Goal: Task Accomplishment & Management: Complete application form

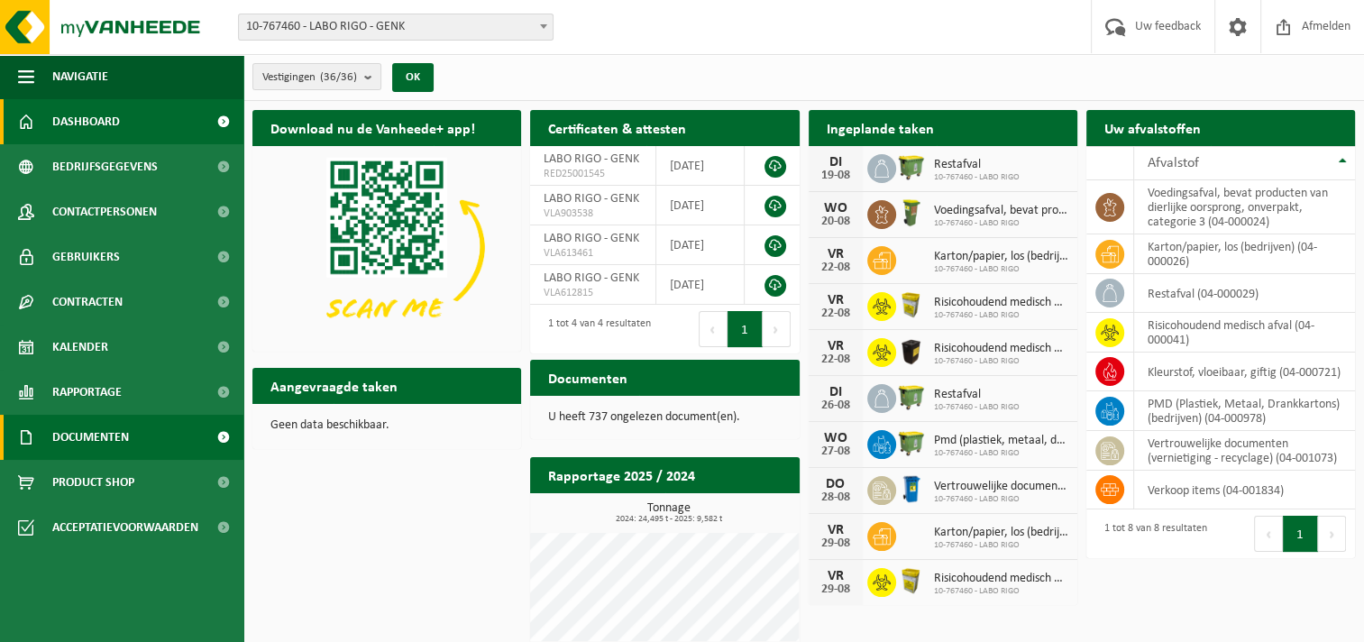
click at [173, 440] on link "Documenten" at bounding box center [121, 437] width 243 height 45
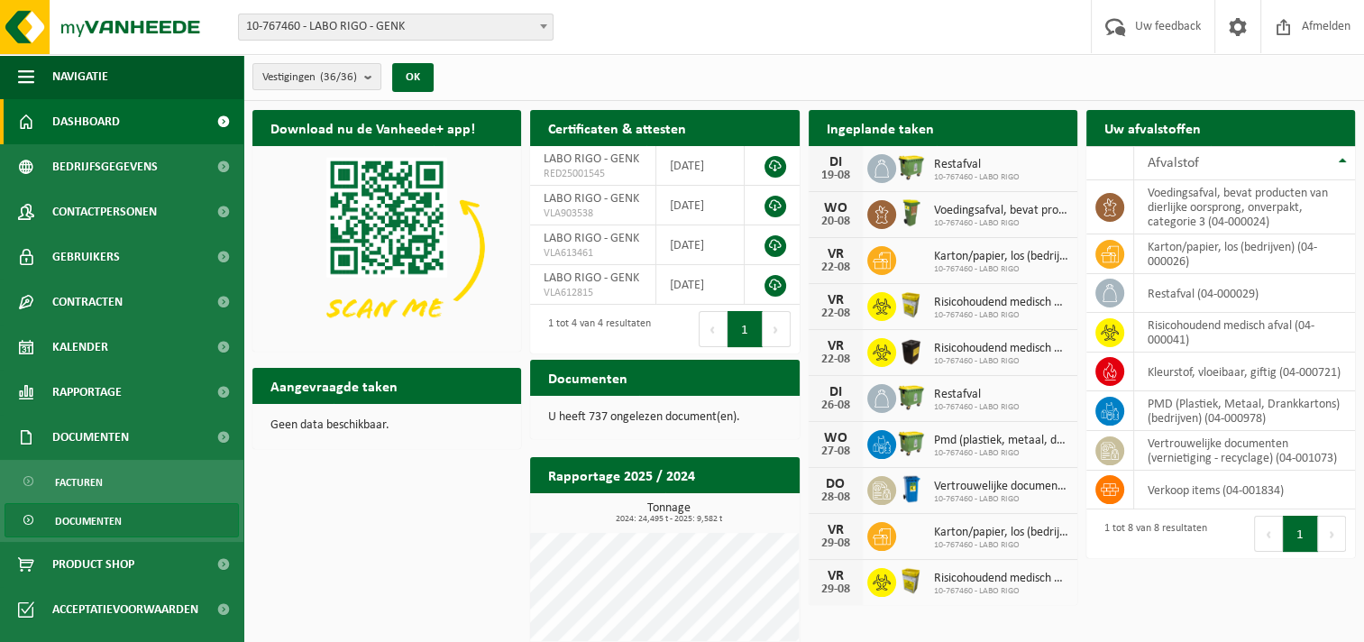
click at [127, 526] on link "Documenten" at bounding box center [122, 520] width 234 height 34
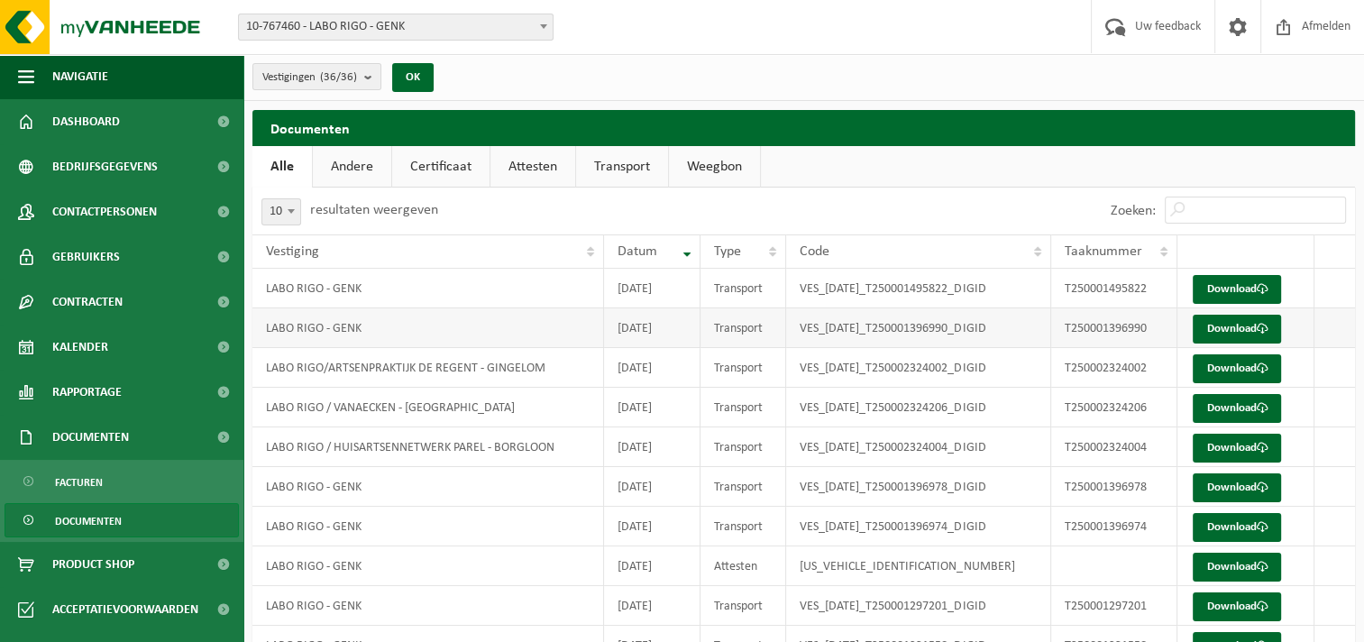
scroll to position [89, 0]
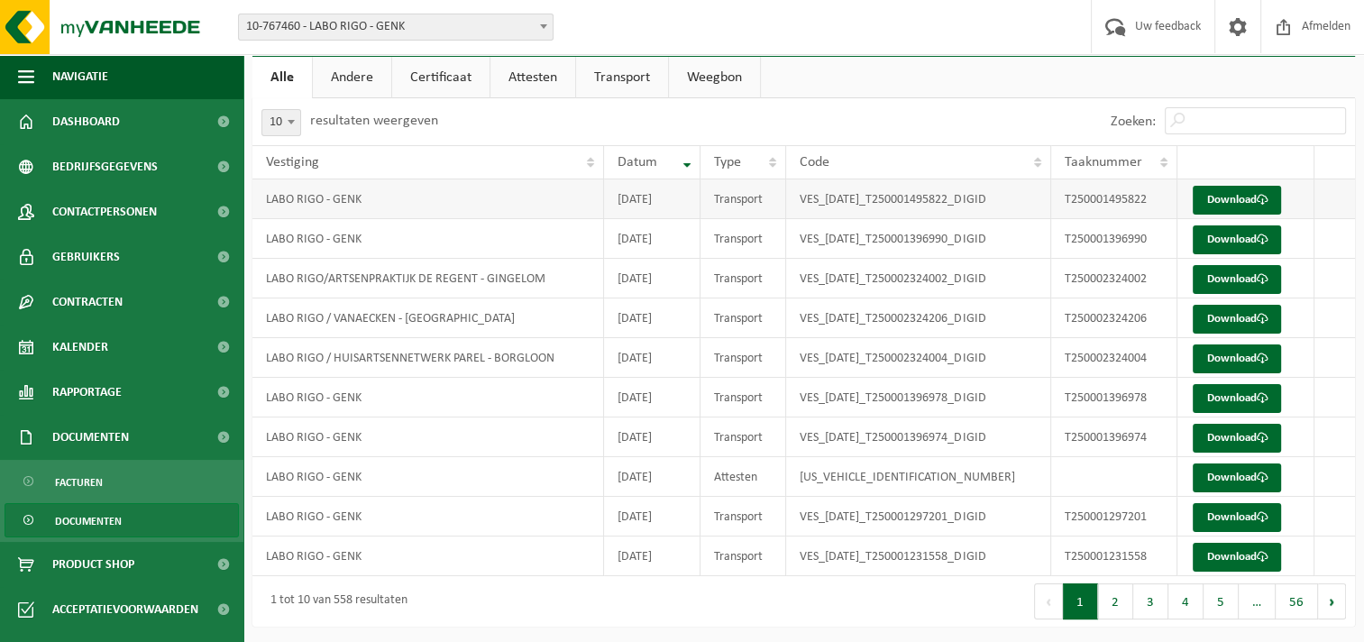
click at [371, 198] on td "LABO RIGO - GENK" at bounding box center [428, 199] width 352 height 40
click at [1244, 188] on link "Download" at bounding box center [1237, 200] width 88 height 29
click at [454, 79] on link "Certificaat" at bounding box center [440, 77] width 97 height 41
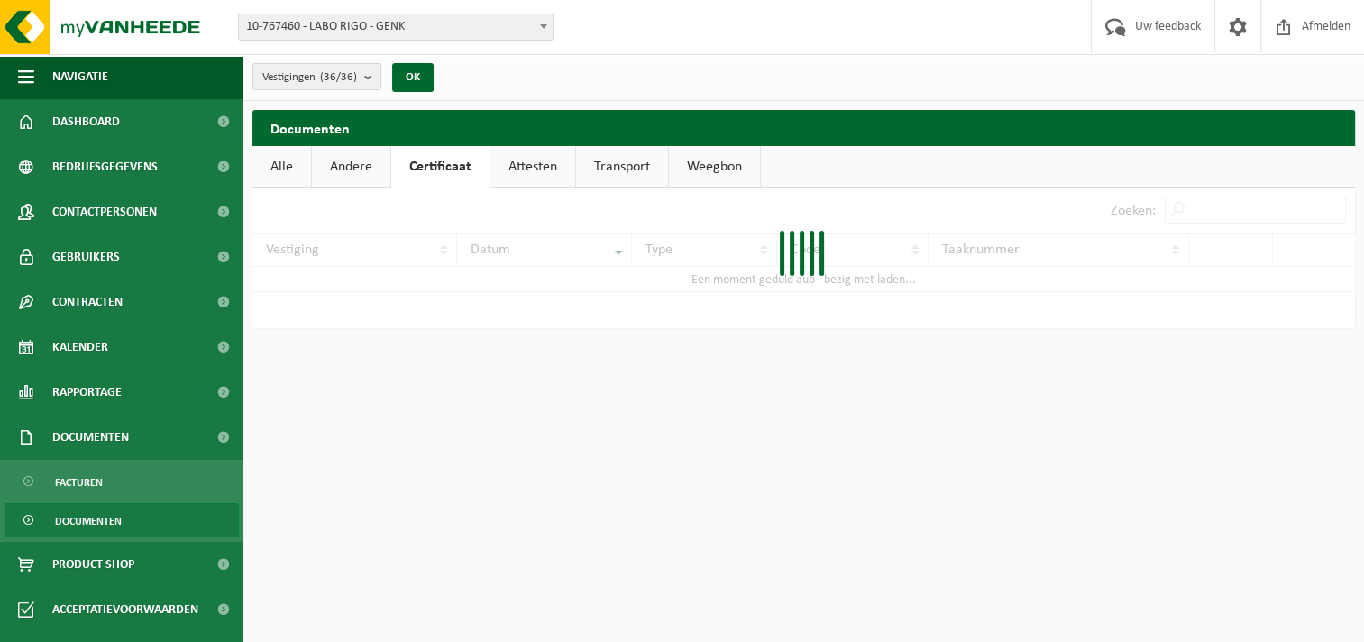
scroll to position [0, 0]
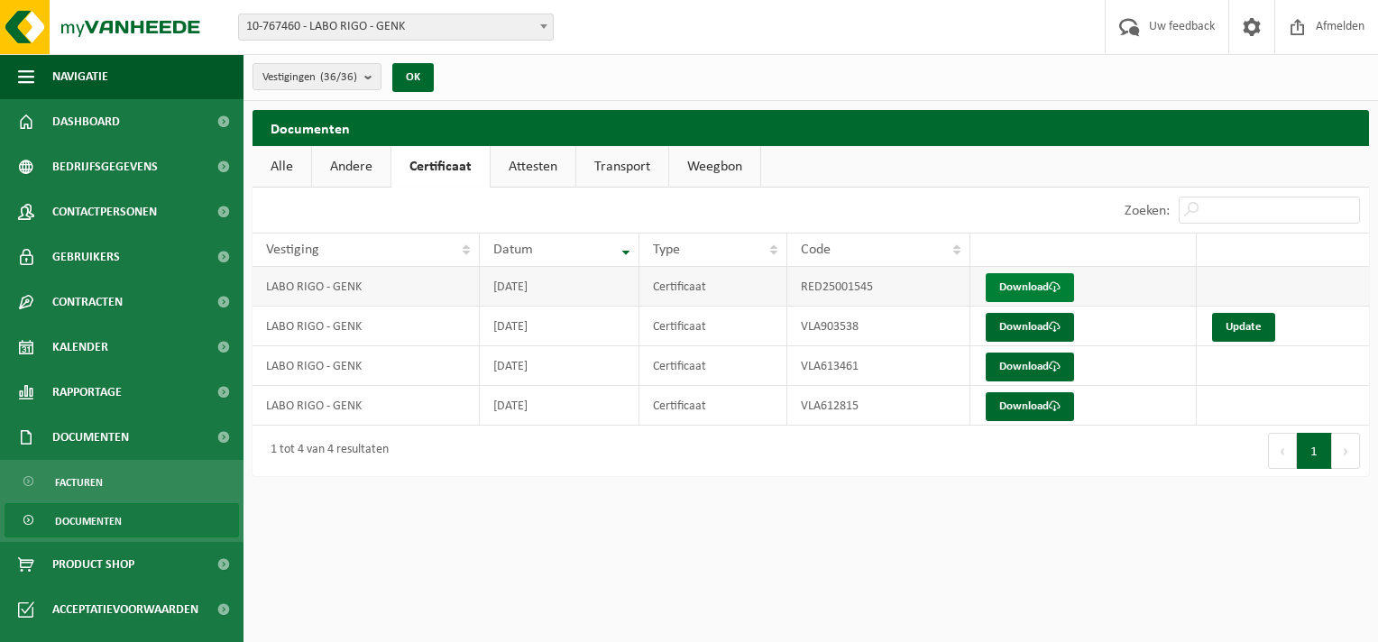
click at [1028, 279] on link "Download" at bounding box center [1029, 287] width 88 height 29
click at [1050, 327] on link "Download" at bounding box center [1029, 327] width 88 height 29
click at [523, 169] on link "Attesten" at bounding box center [532, 166] width 85 height 41
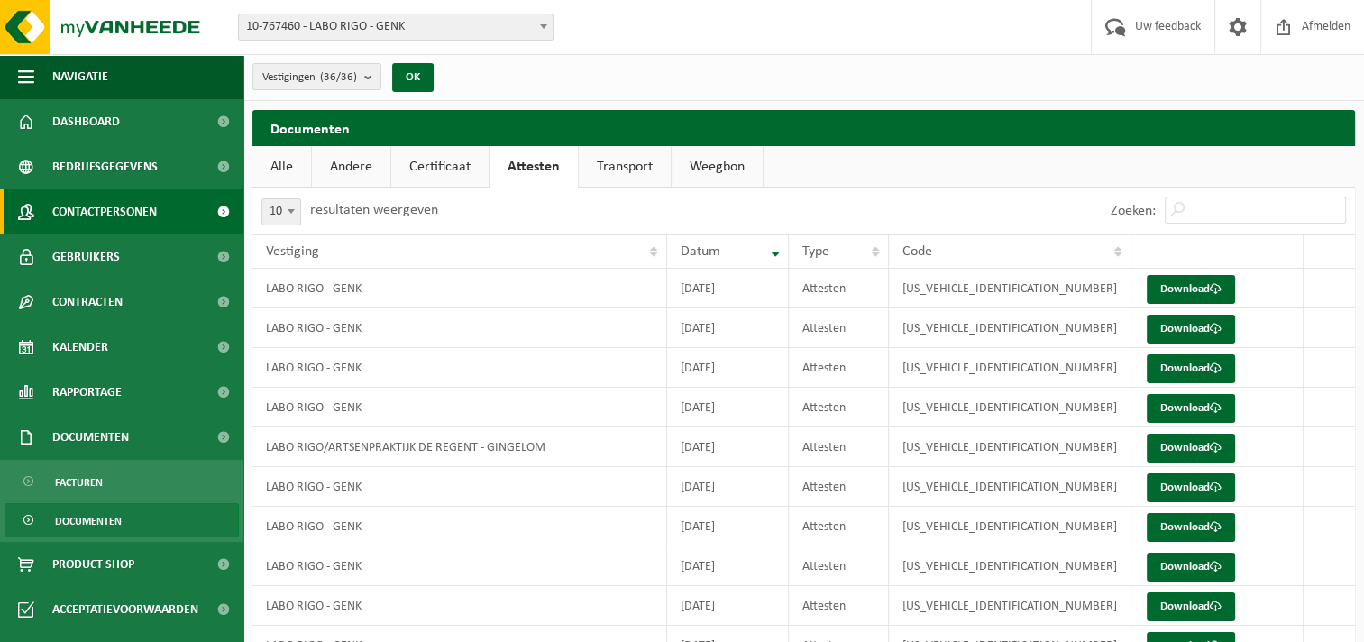
click at [159, 229] on link "Contactpersonen" at bounding box center [121, 211] width 243 height 45
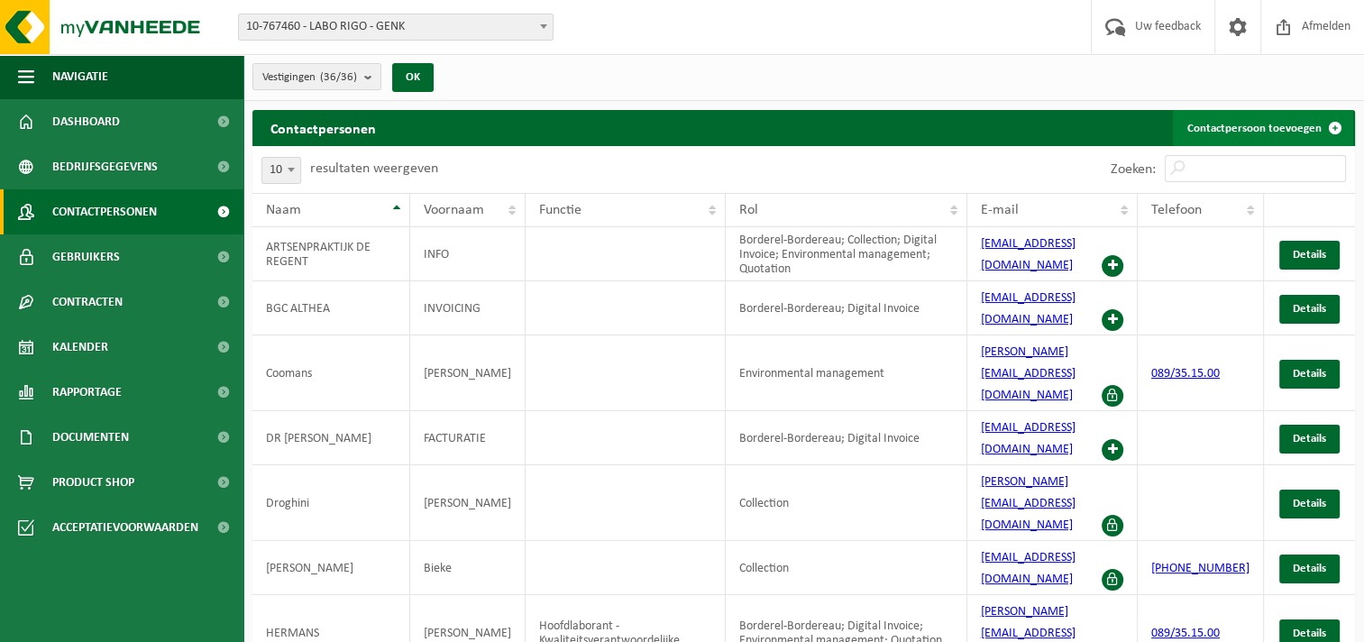
click at [1276, 125] on link "Contactpersoon toevoegen" at bounding box center [1263, 128] width 180 height 36
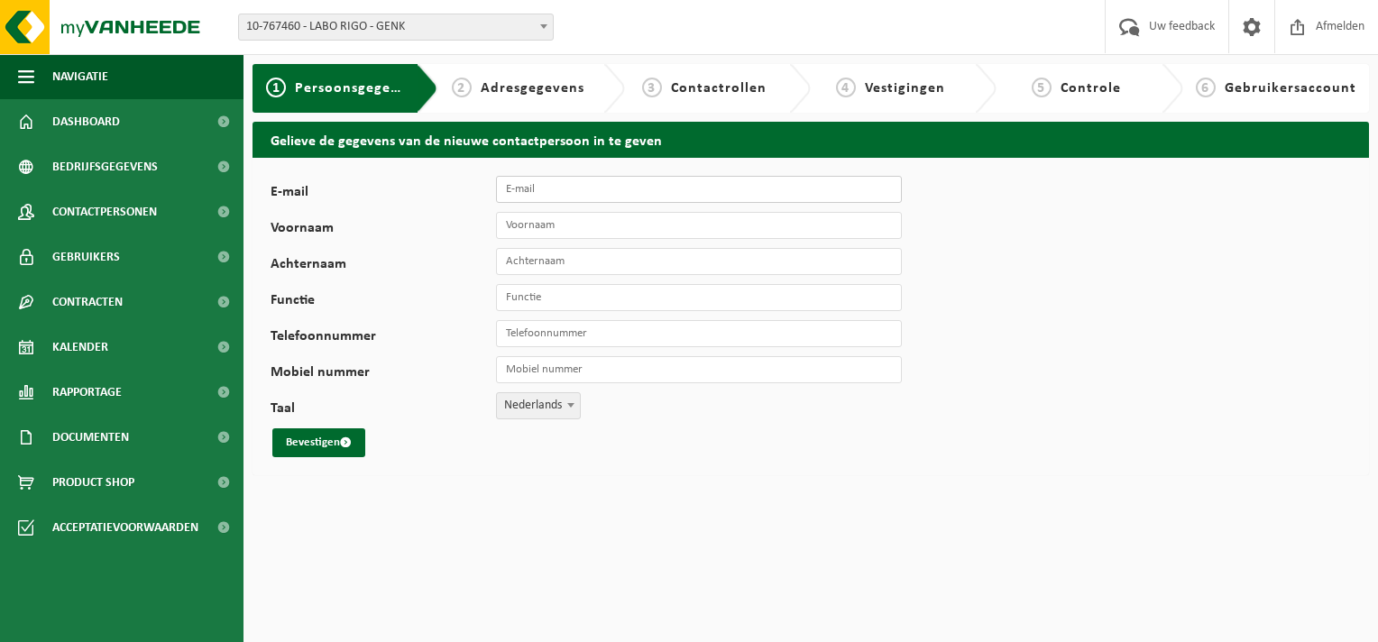
click at [552, 188] on input "E-mail" at bounding box center [699, 189] width 406 height 27
type input "wendy@laborigo.be"
click at [562, 221] on input "Voornaam" at bounding box center [699, 225] width 406 height 27
type input "Wendy"
click at [584, 256] on input "Achternaam" at bounding box center [699, 261] width 406 height 27
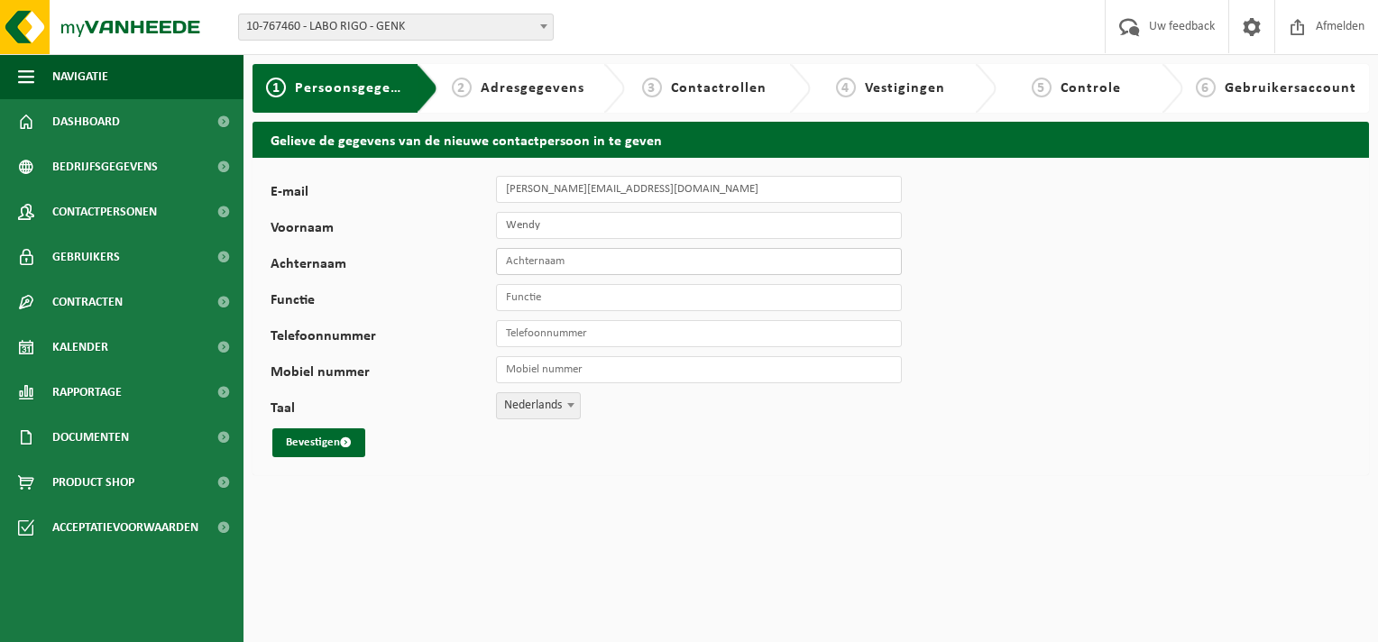
click at [512, 266] on input "Achternaam" at bounding box center [699, 261] width 406 height 27
type input "Vandael"
click at [526, 295] on input "Functie" at bounding box center [699, 297] width 406 height 27
type input "Preventieadviseur"
click at [307, 441] on button "Bevestigen" at bounding box center [318, 442] width 93 height 29
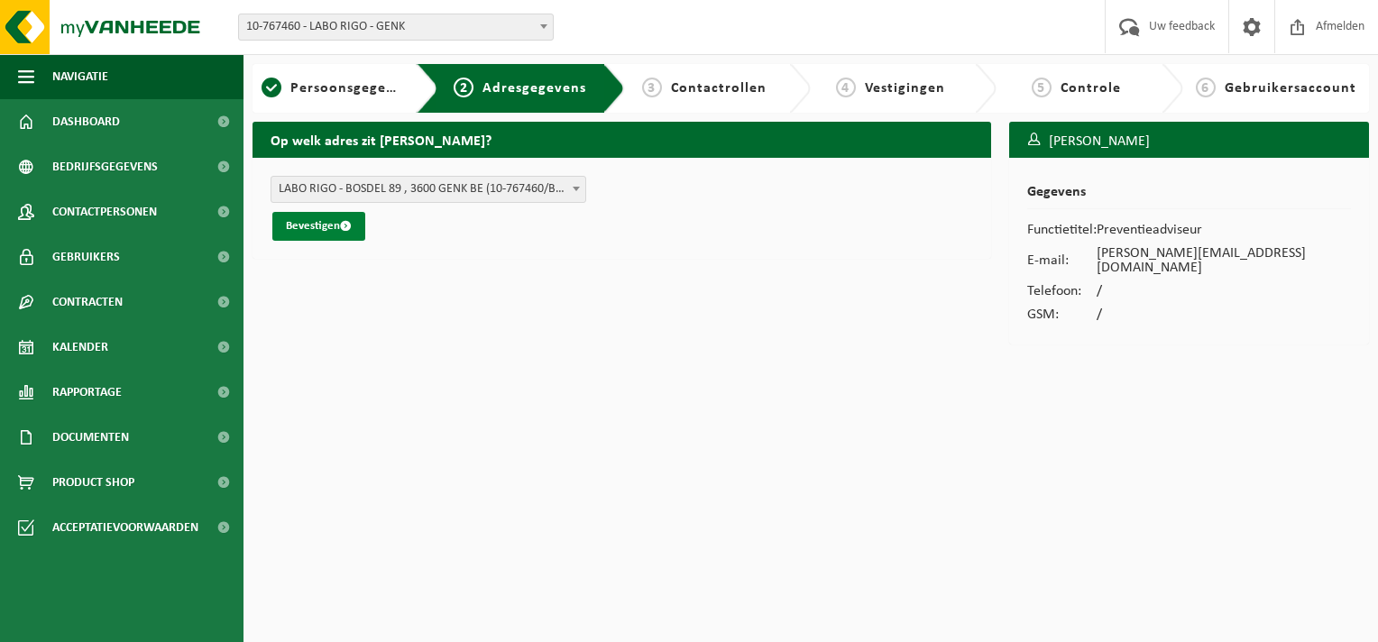
click at [327, 220] on button "Bevestigen" at bounding box center [318, 226] width 93 height 29
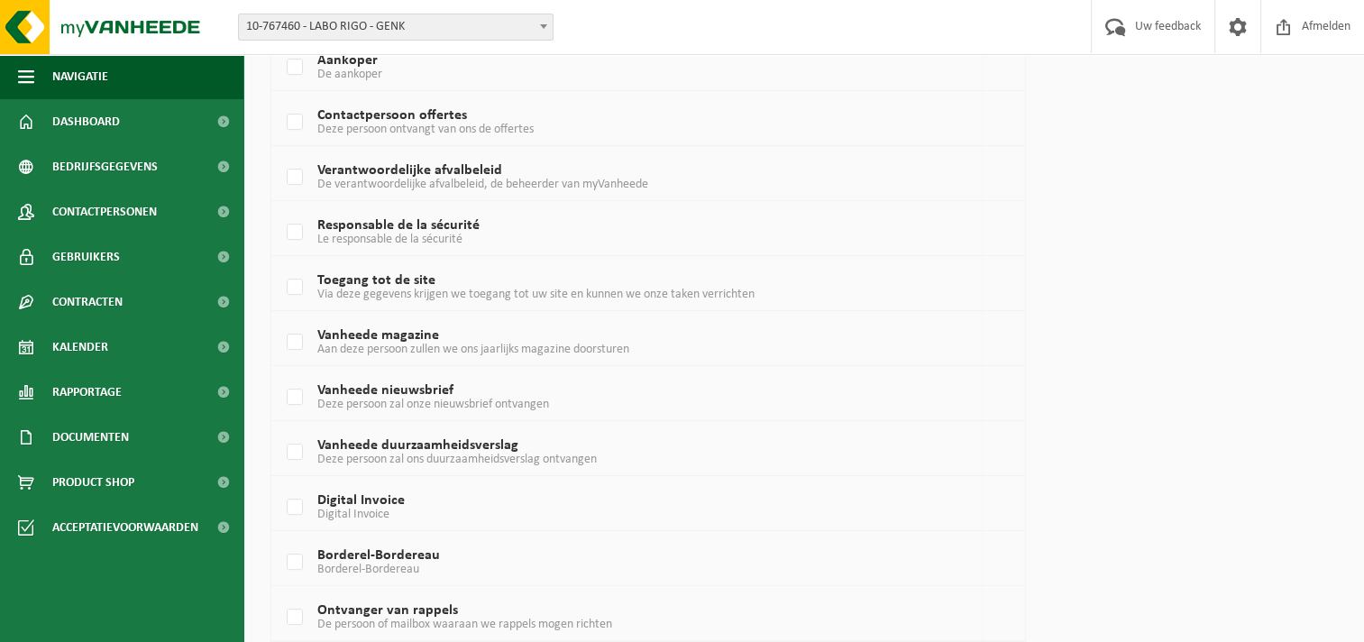
scroll to position [430, 0]
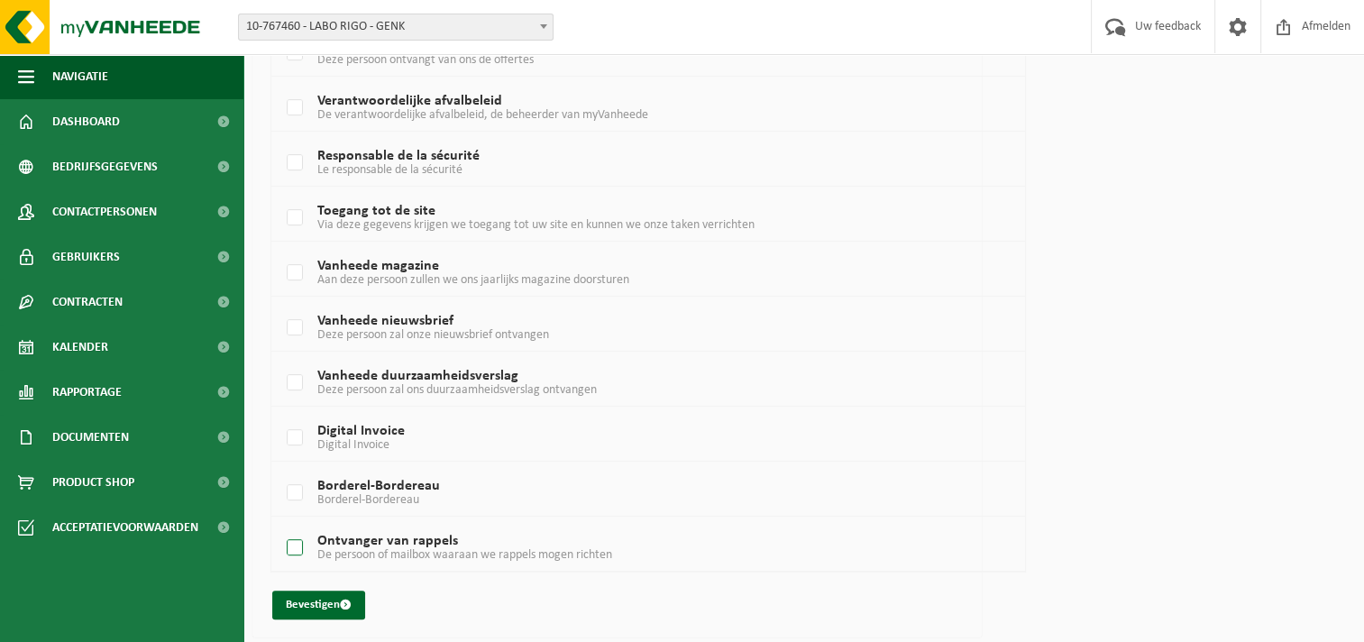
click at [292, 545] on label "Ontvanger van rappels De persoon of mailbox waaraan we rappels mogen richten" at bounding box center [618, 548] width 670 height 27
click at [280, 526] on input "Ontvanger van rappels De persoon of mailbox waaraan we rappels mogen richten" at bounding box center [279, 525] width 1 height 1
checkbox input "true"
click at [293, 486] on label "Borderel-Bordereau Borderel-Bordereau" at bounding box center [618, 493] width 670 height 27
click at [280, 471] on input "Borderel-Bordereau Borderel-Bordereau" at bounding box center [279, 470] width 1 height 1
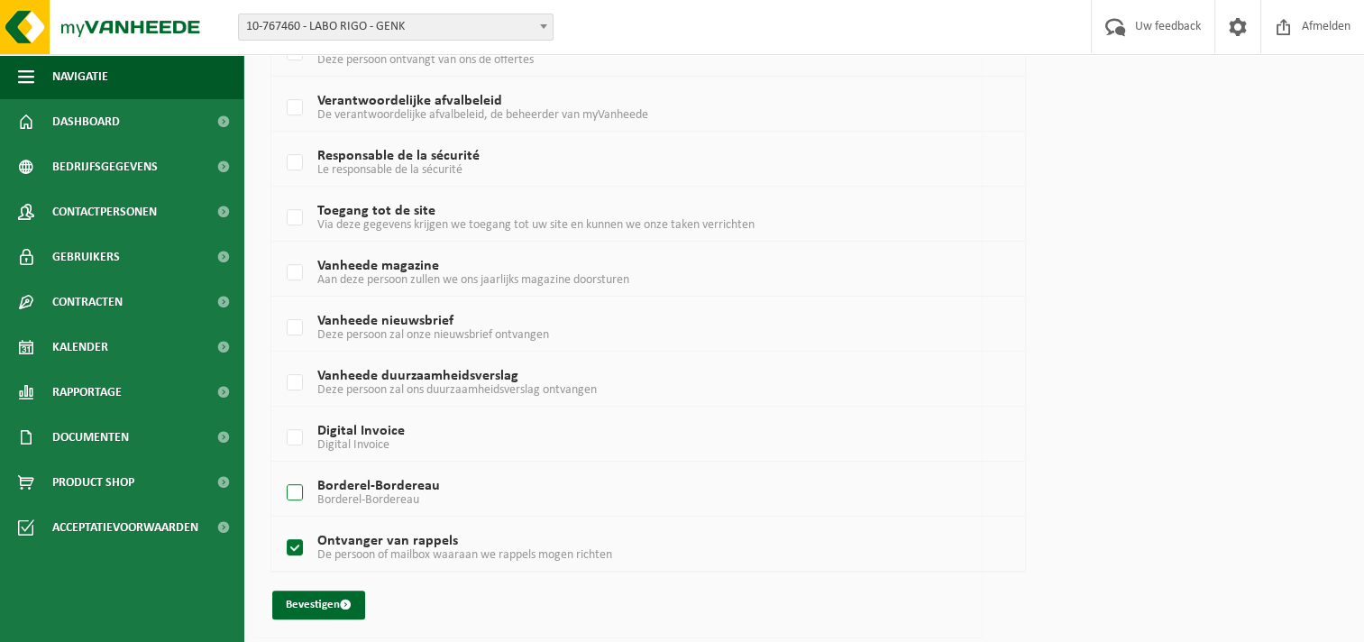
checkbox input "true"
click at [298, 439] on label "Digital Invoice Digital Invoice" at bounding box center [618, 438] width 670 height 27
click at [280, 416] on input "Digital Invoice Digital Invoice" at bounding box center [279, 415] width 1 height 1
checkbox input "true"
click at [298, 381] on label "Vanheede duurzaamheidsverslag Deze persoon zal ons duurzaamheidsverslag ontvang…" at bounding box center [618, 383] width 670 height 27
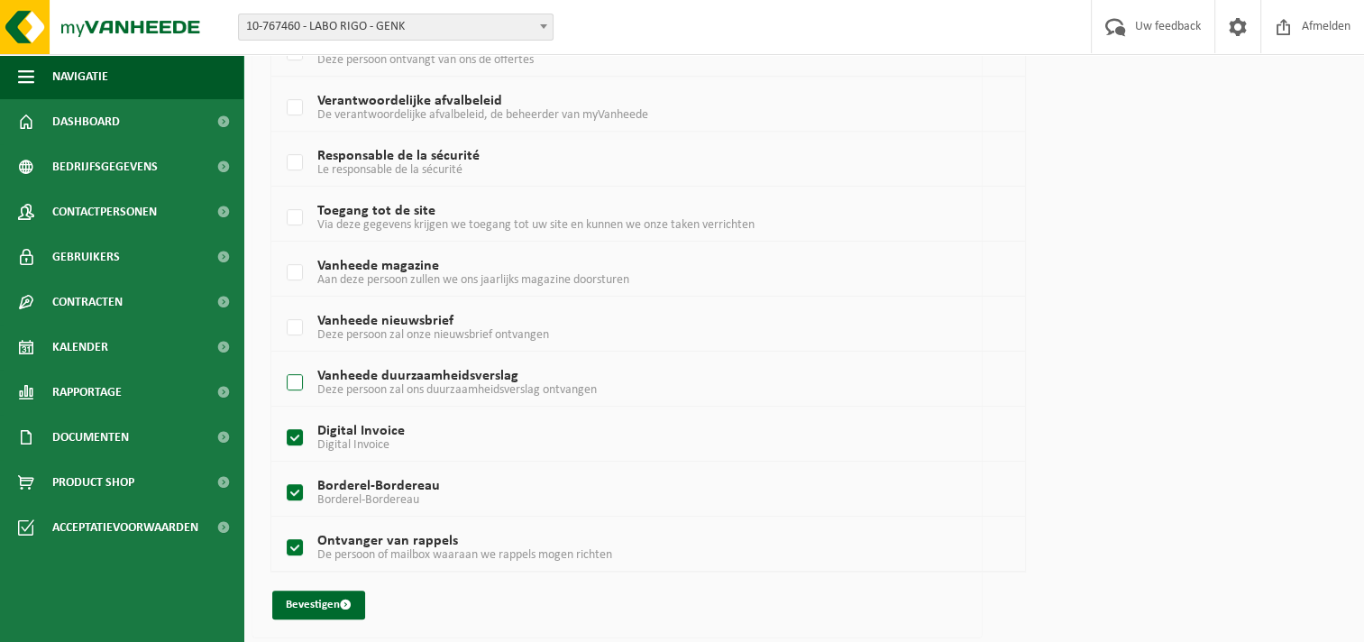
click at [280, 361] on input "Vanheede duurzaamheidsverslag Deze persoon zal ons duurzaamheidsverslag ontvang…" at bounding box center [279, 360] width 1 height 1
checkbox input "true"
click at [293, 316] on label "Vanheede nieuwsbrief Deze persoon zal onze nieuwsbrief ontvangen" at bounding box center [618, 328] width 670 height 27
click at [280, 306] on input "Vanheede nieuwsbrief Deze persoon zal onze nieuwsbrief ontvangen" at bounding box center [279, 305] width 1 height 1
checkbox input "true"
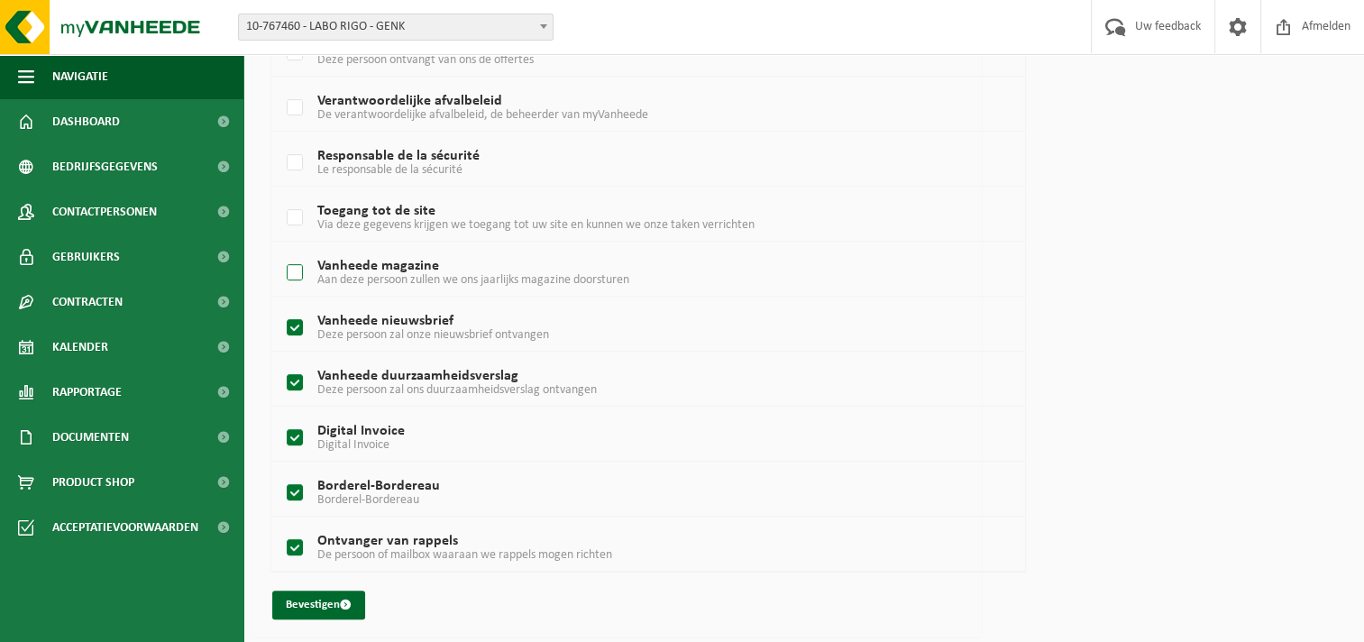
click at [299, 271] on label "Vanheede magazine Aan deze persoon zullen we ons jaarlijks magazine doorsturen" at bounding box center [618, 273] width 670 height 27
click at [280, 251] on input "Vanheede magazine Aan deze persoon zullen we ons jaarlijks magazine doorsturen" at bounding box center [279, 250] width 1 height 1
checkbox input "true"
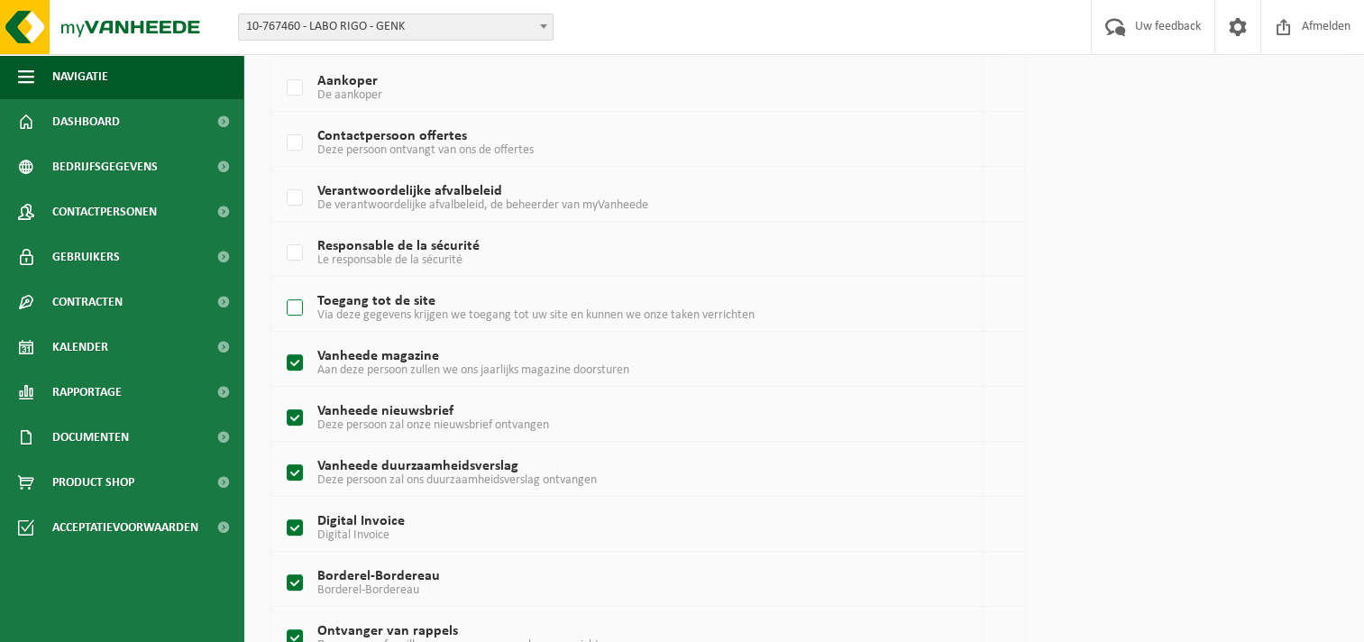
click at [292, 307] on label "Toegang tot de site Via deze gegevens krijgen we toegang tot uw site en kunnen …" at bounding box center [618, 308] width 670 height 27
click at [280, 286] on input "Toegang tot de site Via deze gegevens krijgen we toegang tot uw site en kunnen …" at bounding box center [279, 285] width 1 height 1
checkbox input "true"
click at [298, 245] on label "Responsable de la sécurité Le responsable de la sécurité" at bounding box center [618, 253] width 670 height 27
click at [280, 231] on input "Responsable de la sécurité Le responsable de la sécurité" at bounding box center [279, 230] width 1 height 1
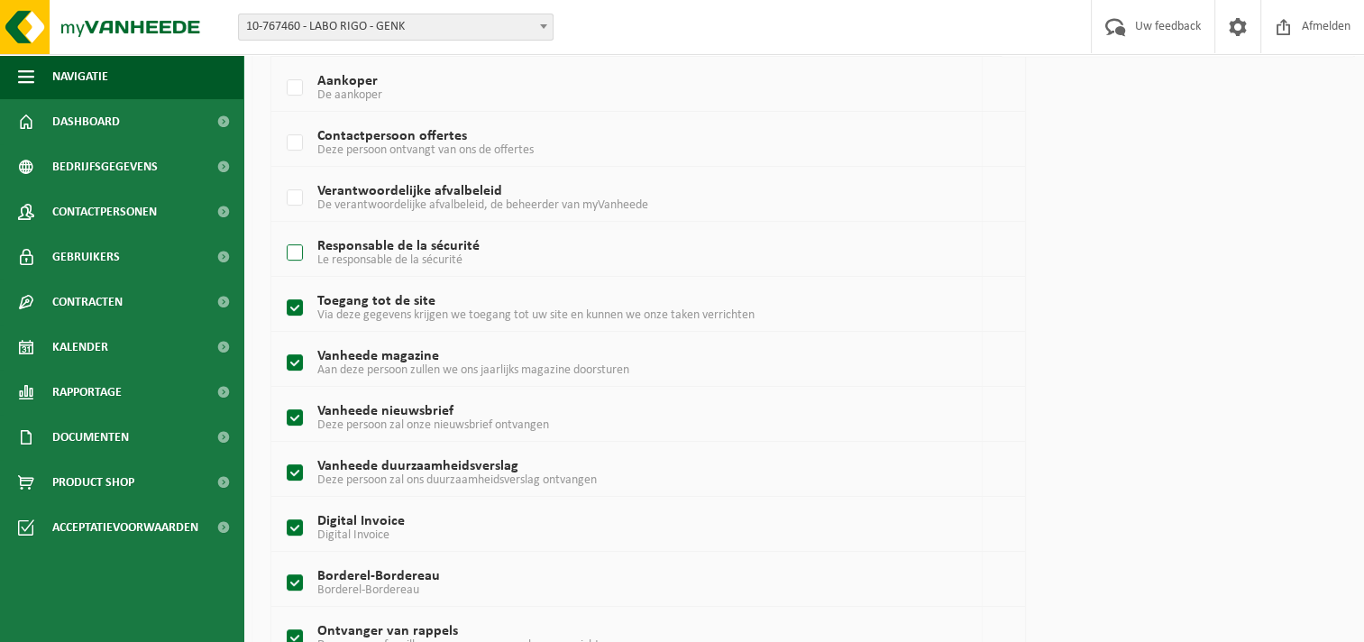
checkbox input "true"
drag, startPoint x: 303, startPoint y: 197, endPoint x: 298, endPoint y: 206, distance: 9.3
click at [300, 197] on label "Verantwoordelijke afvalbeleid De verantwoordelijke afvalbeleid, de beheerder va…" at bounding box center [618, 198] width 670 height 27
click at [280, 176] on input "Verantwoordelijke afvalbeleid De verantwoordelijke afvalbeleid, de beheerder va…" at bounding box center [279, 175] width 1 height 1
checkbox input "true"
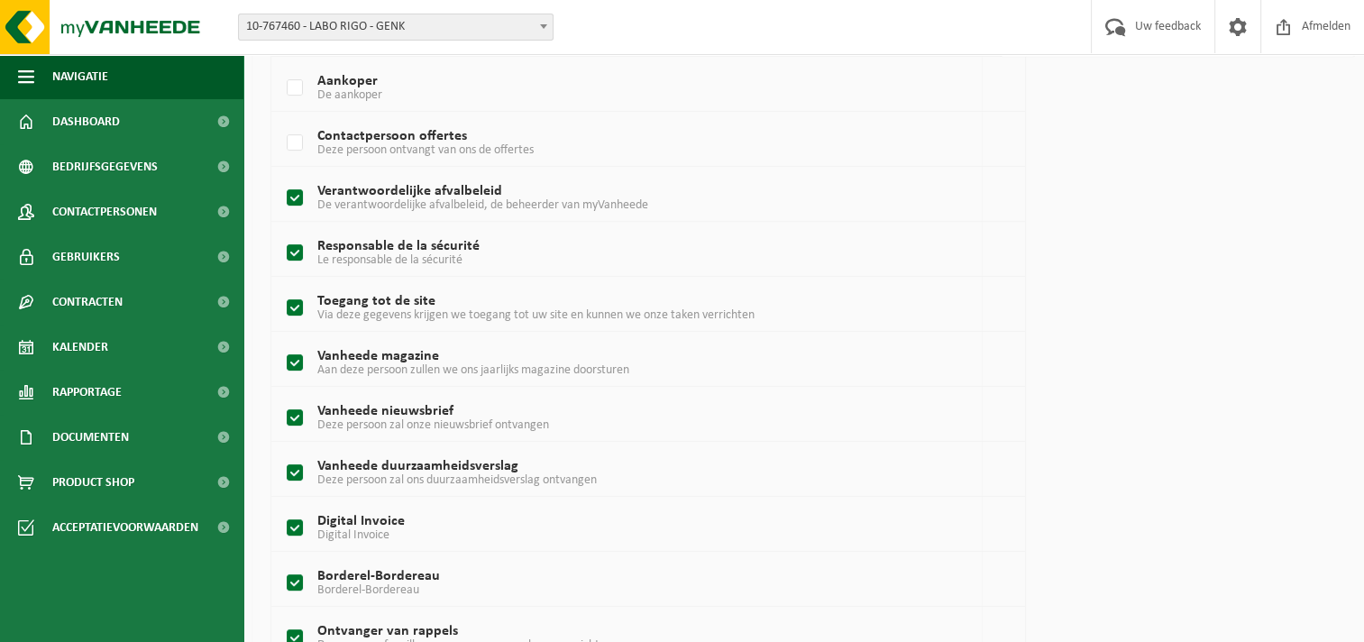
scroll to position [69, 0]
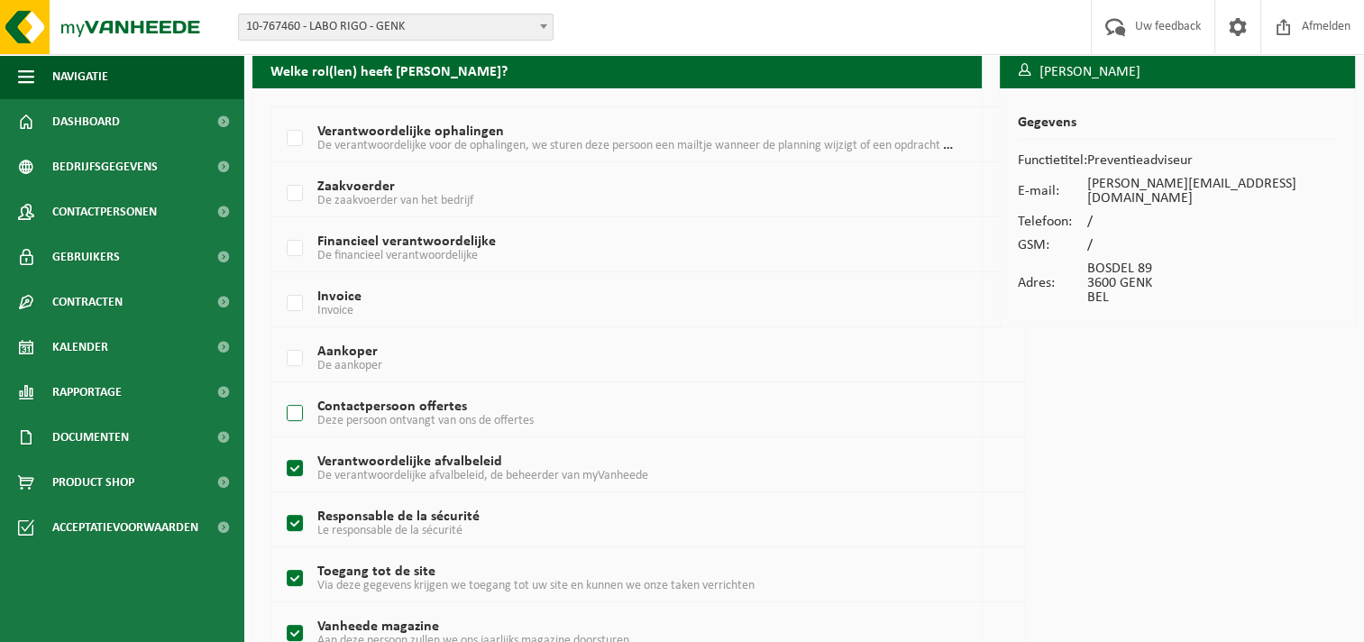
click at [302, 411] on label "Contactpersoon offertes Deze persoon ontvangt van ons de offertes" at bounding box center [618, 413] width 670 height 27
click at [280, 391] on input "Contactpersoon offertes Deze persoon ontvangt van ons de offertes" at bounding box center [279, 390] width 1 height 1
checkbox input "true"
click at [297, 356] on label "Aankoper De aankoper" at bounding box center [618, 358] width 670 height 27
click at [280, 336] on input "Aankoper De aankoper" at bounding box center [279, 335] width 1 height 1
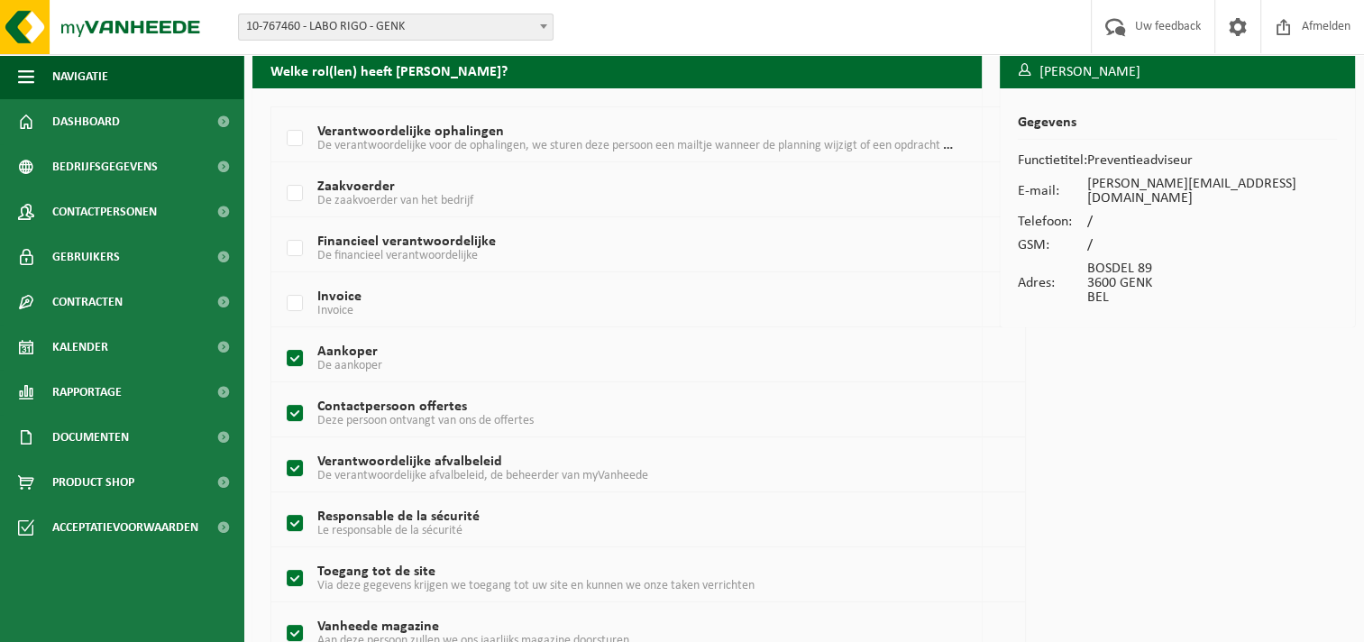
click at [296, 357] on label "Aankoper De aankoper" at bounding box center [618, 358] width 670 height 27
click at [280, 336] on input "Aankoper De aankoper" at bounding box center [279, 335] width 1 height 1
checkbox input "false"
click at [296, 413] on label "Contactpersoon offertes Deze persoon ontvangt van ons de offertes" at bounding box center [618, 413] width 670 height 27
click at [280, 391] on input "Contactpersoon offertes Deze persoon ontvangt van ons de offertes" at bounding box center [279, 390] width 1 height 1
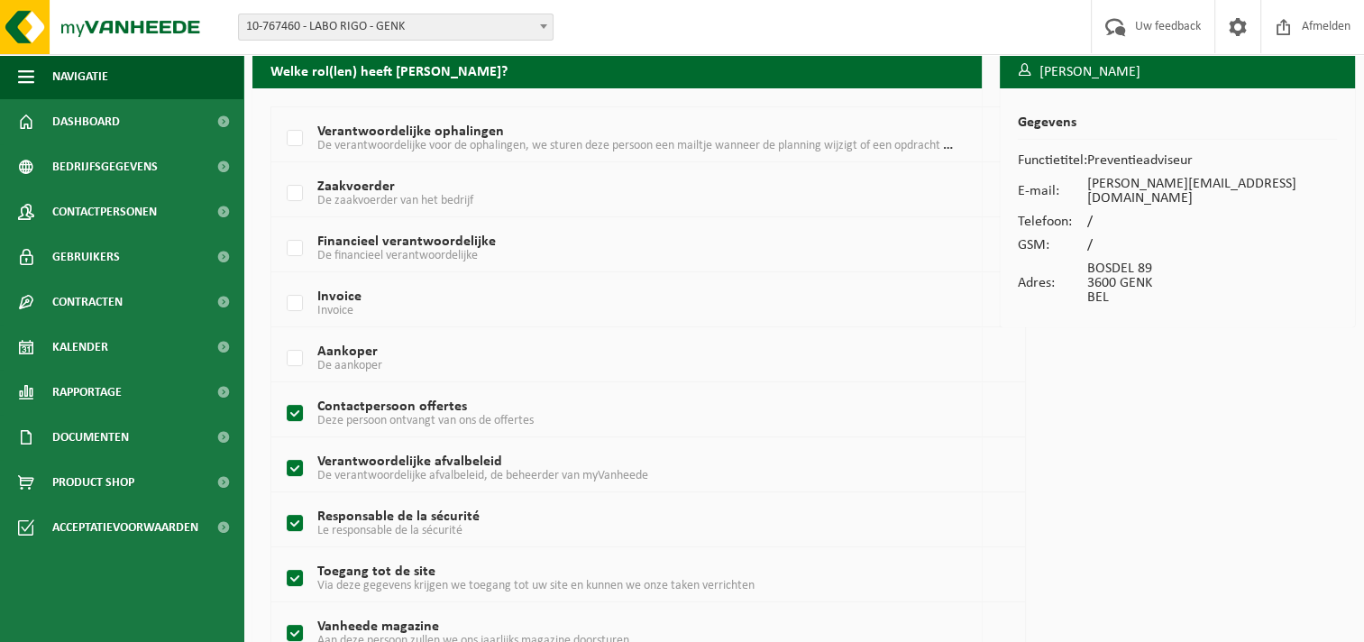
checkbox input "false"
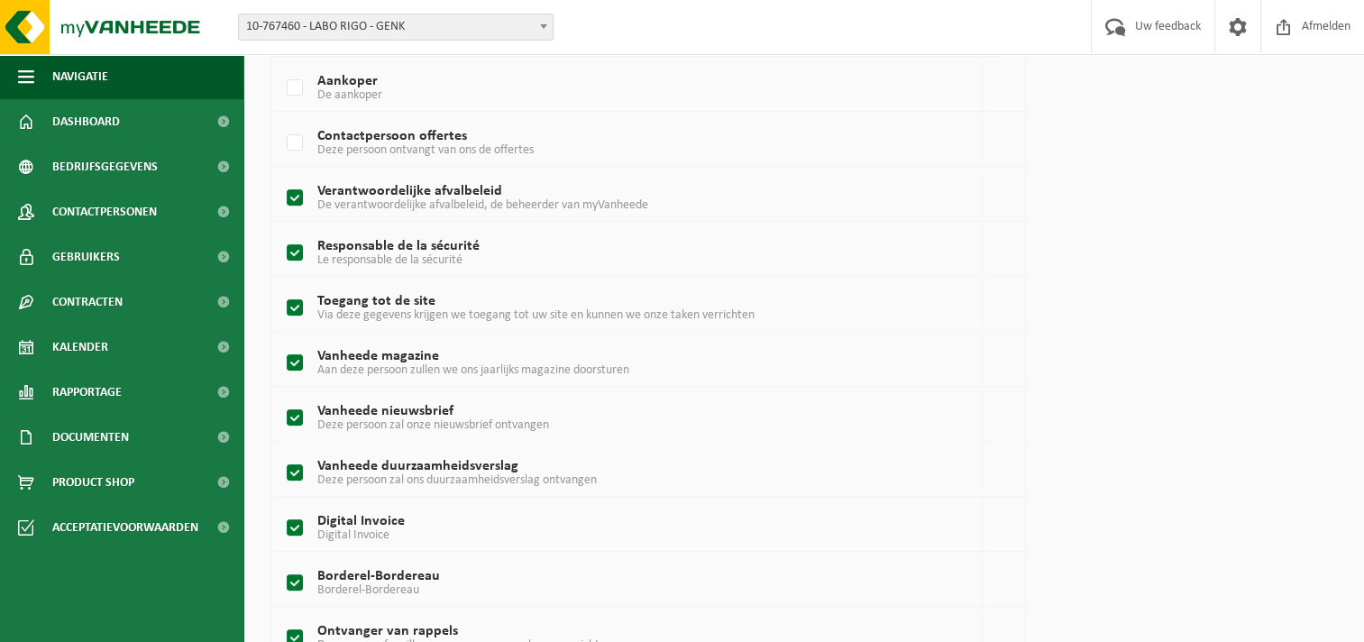
scroll to position [430, 0]
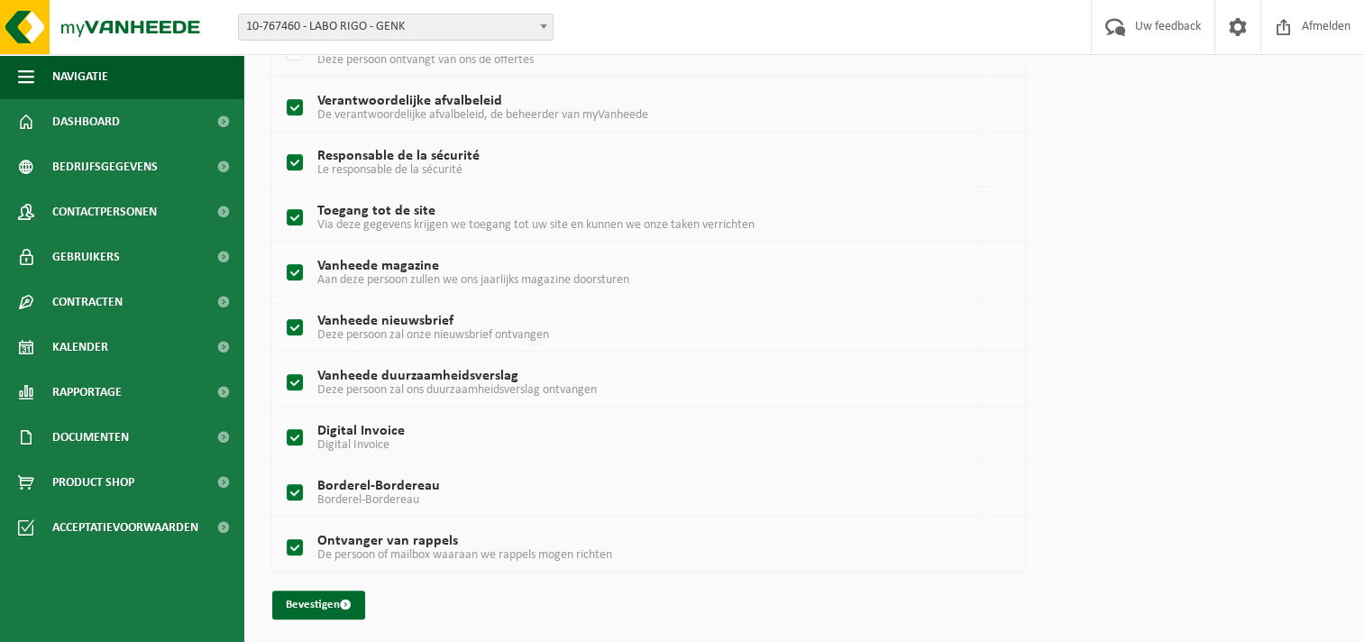
click at [296, 270] on label "Vanheede magazine Aan deze persoon zullen we ons jaarlijks magazine doorsturen" at bounding box center [618, 273] width 670 height 27
click at [280, 251] on input "Vanheede magazine Aan deze persoon zullen we ons jaarlijks magazine doorsturen" at bounding box center [279, 250] width 1 height 1
checkbox input "false"
click at [327, 599] on button "Bevestigen" at bounding box center [318, 604] width 93 height 29
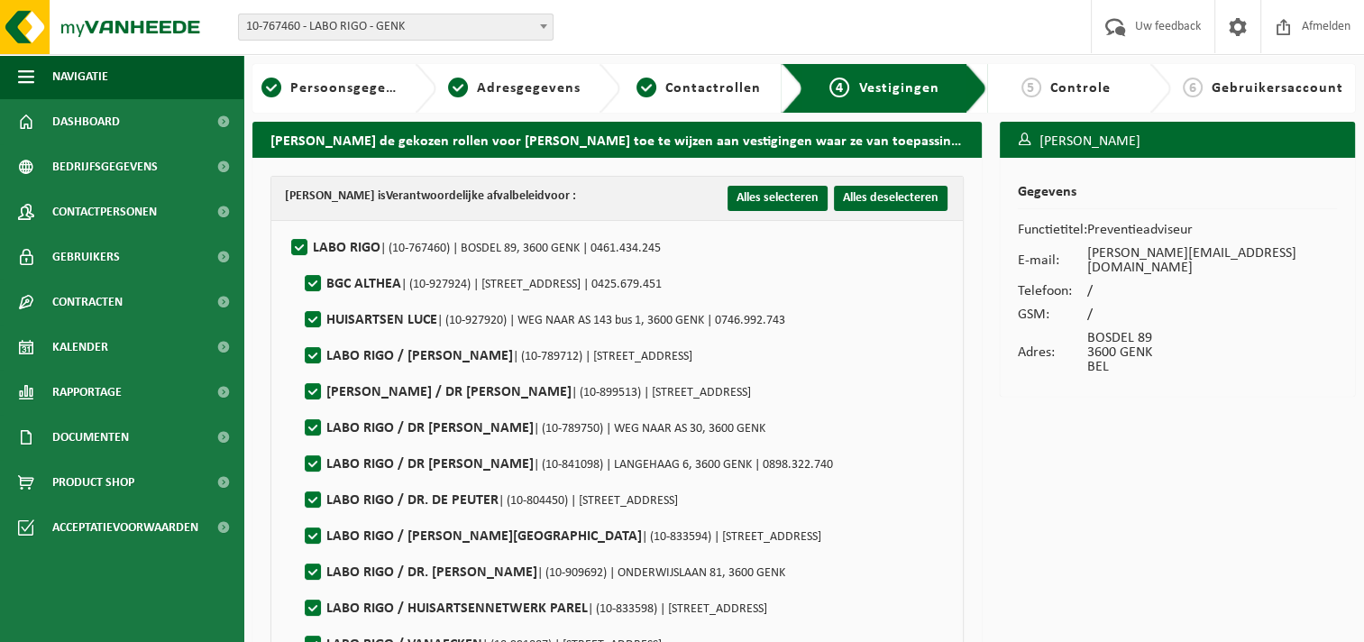
click at [313, 281] on label"] "BGC ALTHEA | (10-927924) | RISSTRAAT 22, 3600 GENK | 0425.679.451" at bounding box center [481, 283] width 361 height 27
click at [298, 261] on input "BGC ALTHEA | (10-927924) | RISSTRAAT 22, 3600 GENK | 0425.679.451" at bounding box center [298, 261] width 1 height 1
checkbox input "false"
click at [314, 315] on label"] "HUISARTSEN LUCE | (10-927920) | WEG NAAR AS 143 bus 1, 3600 GENK | 0746.992.743" at bounding box center [543, 320] width 484 height 27
click at [298, 298] on input "HUISARTSEN LUCE | (10-927920) | WEG NAAR AS 143 bus 1, 3600 GENK | 0746.992.743" at bounding box center [298, 297] width 1 height 1
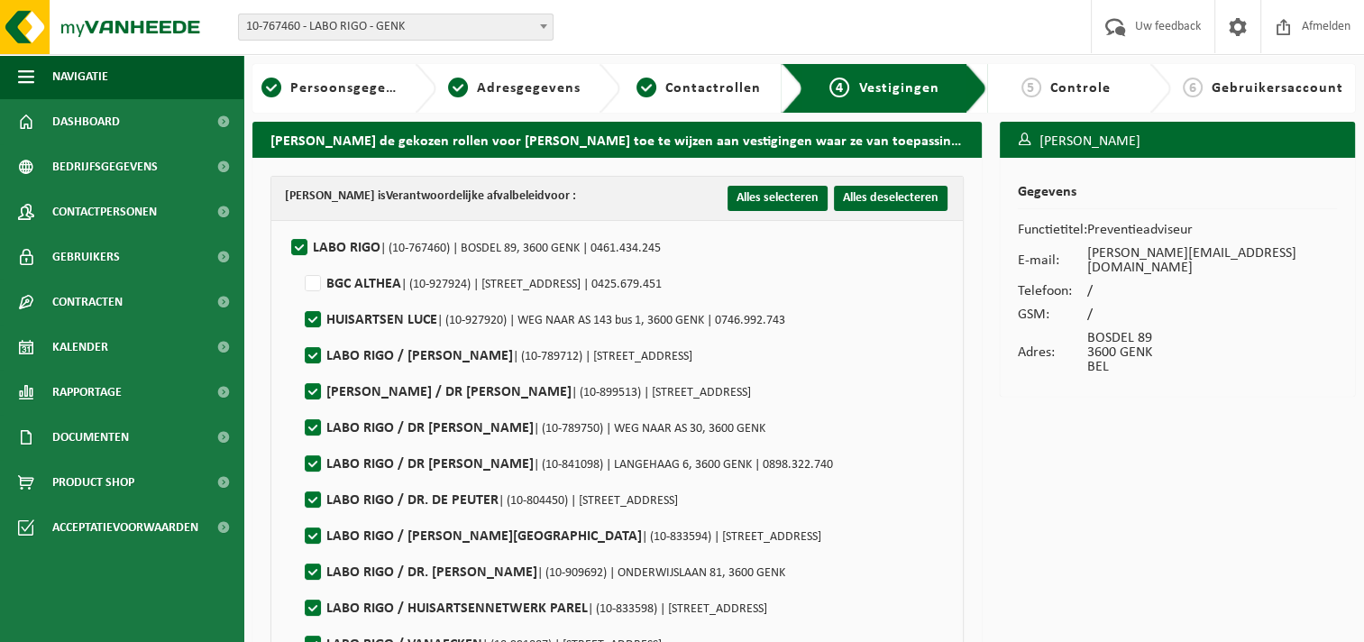
checkbox input "false"
drag, startPoint x: 308, startPoint y: 282, endPoint x: 319, endPoint y: 314, distance: 33.4
click at [308, 281] on label"] "BGC ALTHEA | (10-927924) | RISSTRAAT 22, 3600 GENK | 0425.679.451" at bounding box center [481, 283] width 361 height 27
click at [298, 261] on input "BGC ALTHEA | (10-927924) | RISSTRAAT 22, 3600 GENK | 0425.679.451" at bounding box center [298, 261] width 1 height 1
checkbox input "true"
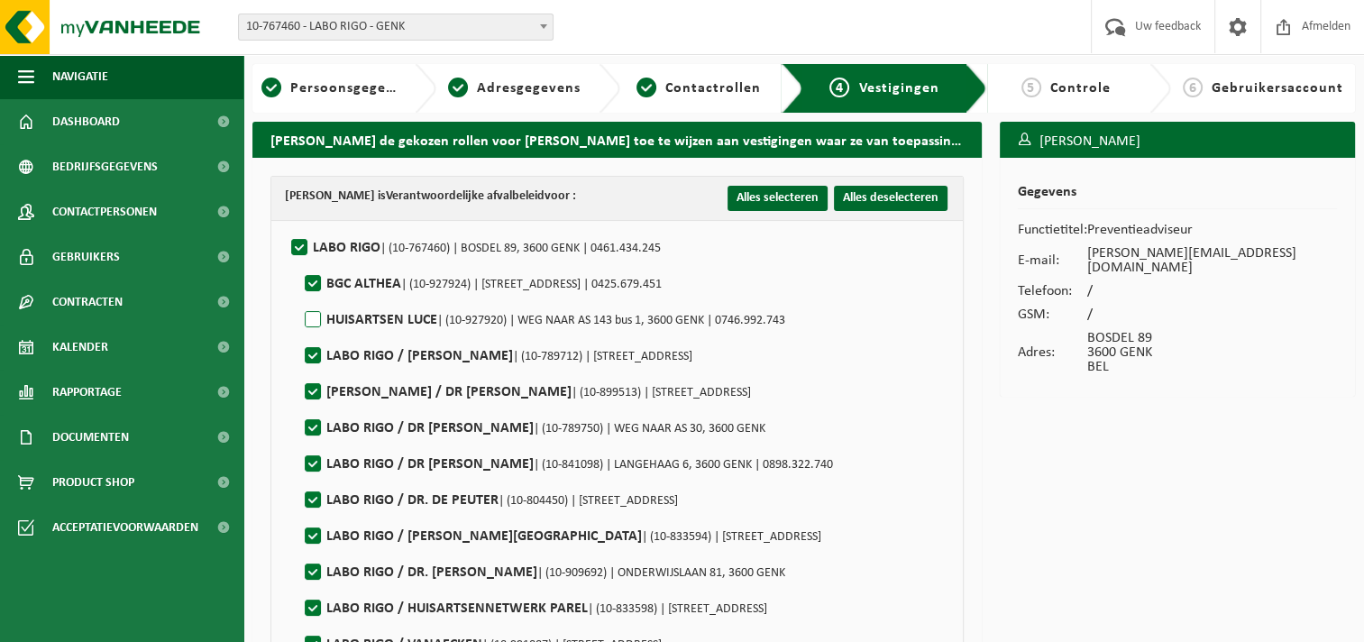
click at [304, 319] on label"] "HUISARTSEN LUCE | (10-927920) | WEG NAAR AS 143 bus 1, 3600 GENK | 0746.992.743" at bounding box center [543, 320] width 484 height 27
click at [298, 298] on input "HUISARTSEN LUCE | (10-927920) | WEG NAAR AS 143 bus 1, 3600 GENK | 0746.992.743" at bounding box center [298, 297] width 1 height 1
checkbox input "true"
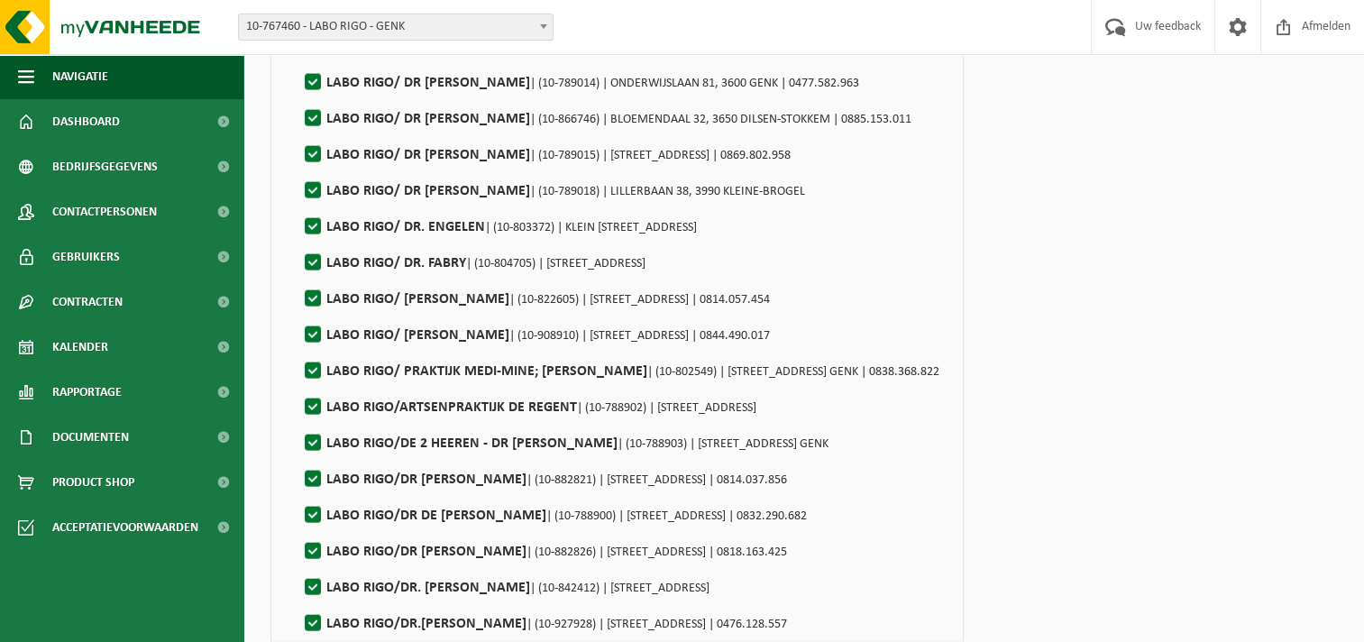
scroll to position [10624, 0]
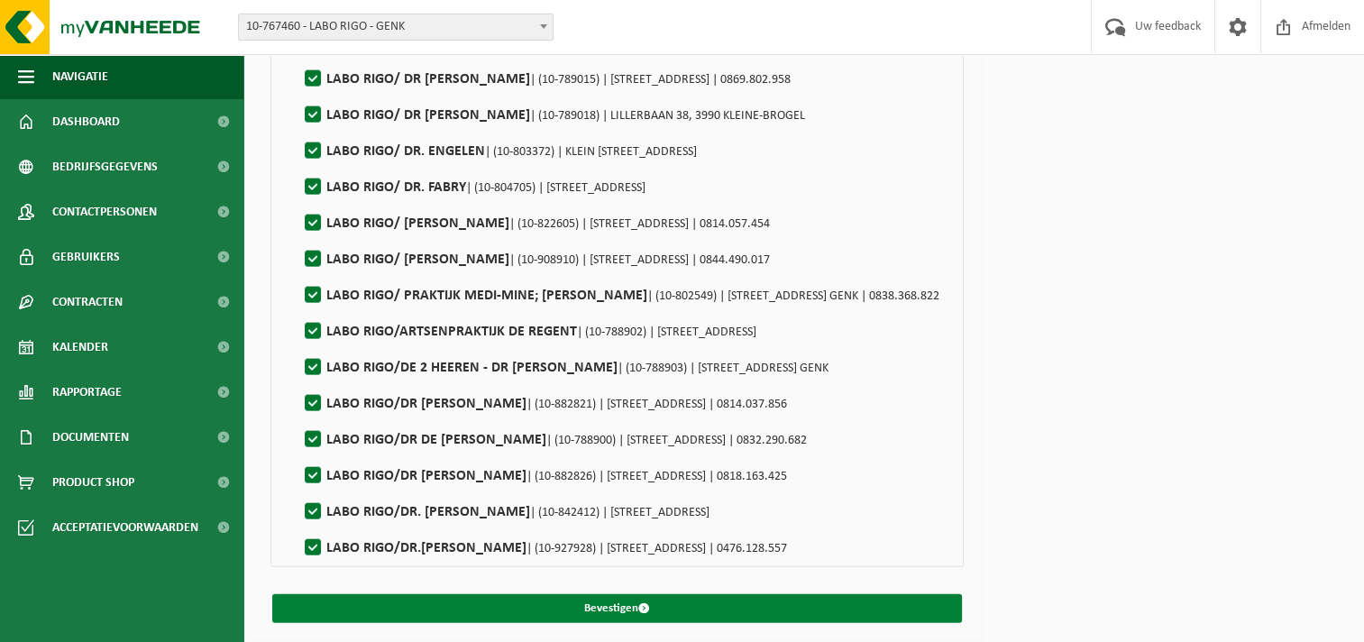
click at [612, 600] on button "Bevestigen" at bounding box center [617, 608] width 690 height 29
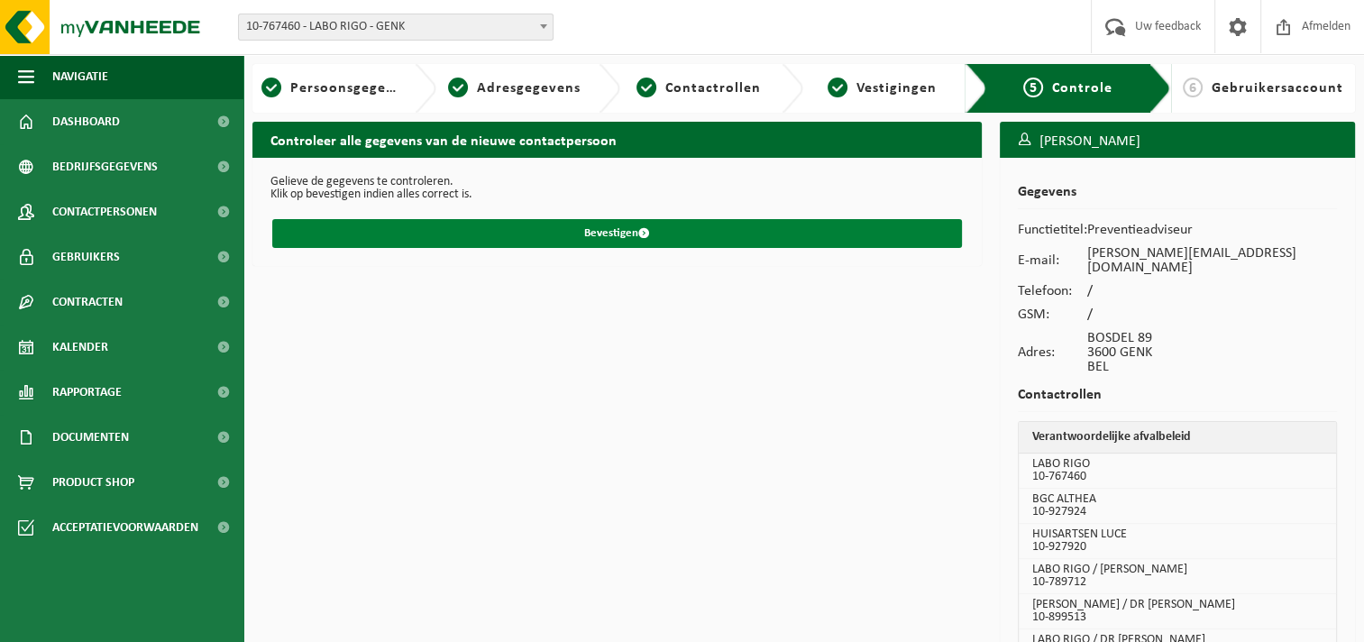
click at [600, 233] on button "Bevestigen" at bounding box center [617, 233] width 690 height 29
